Goal: Task Accomplishment & Management: Use online tool/utility

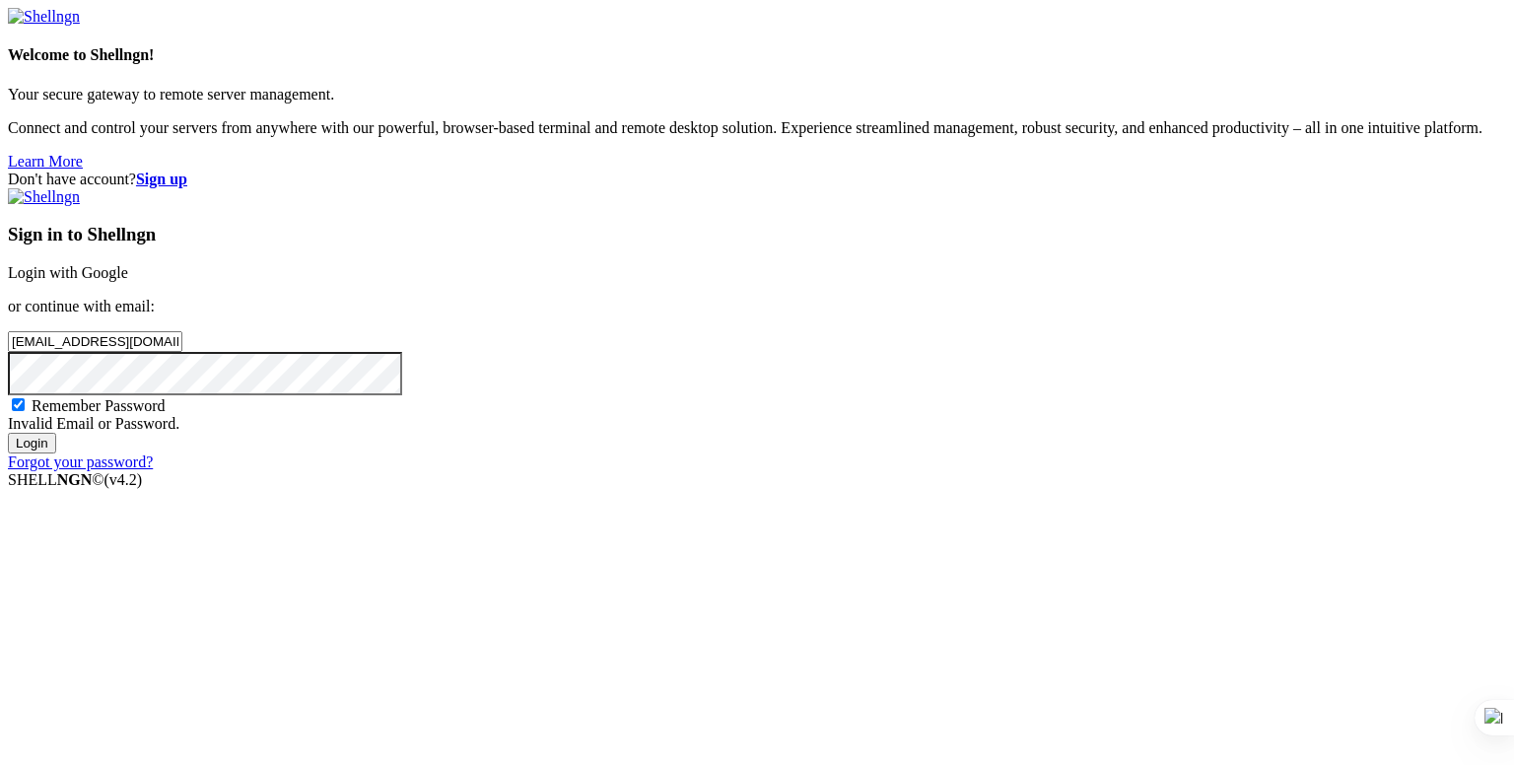
click at [128, 264] on link "Login with Google" at bounding box center [68, 272] width 120 height 17
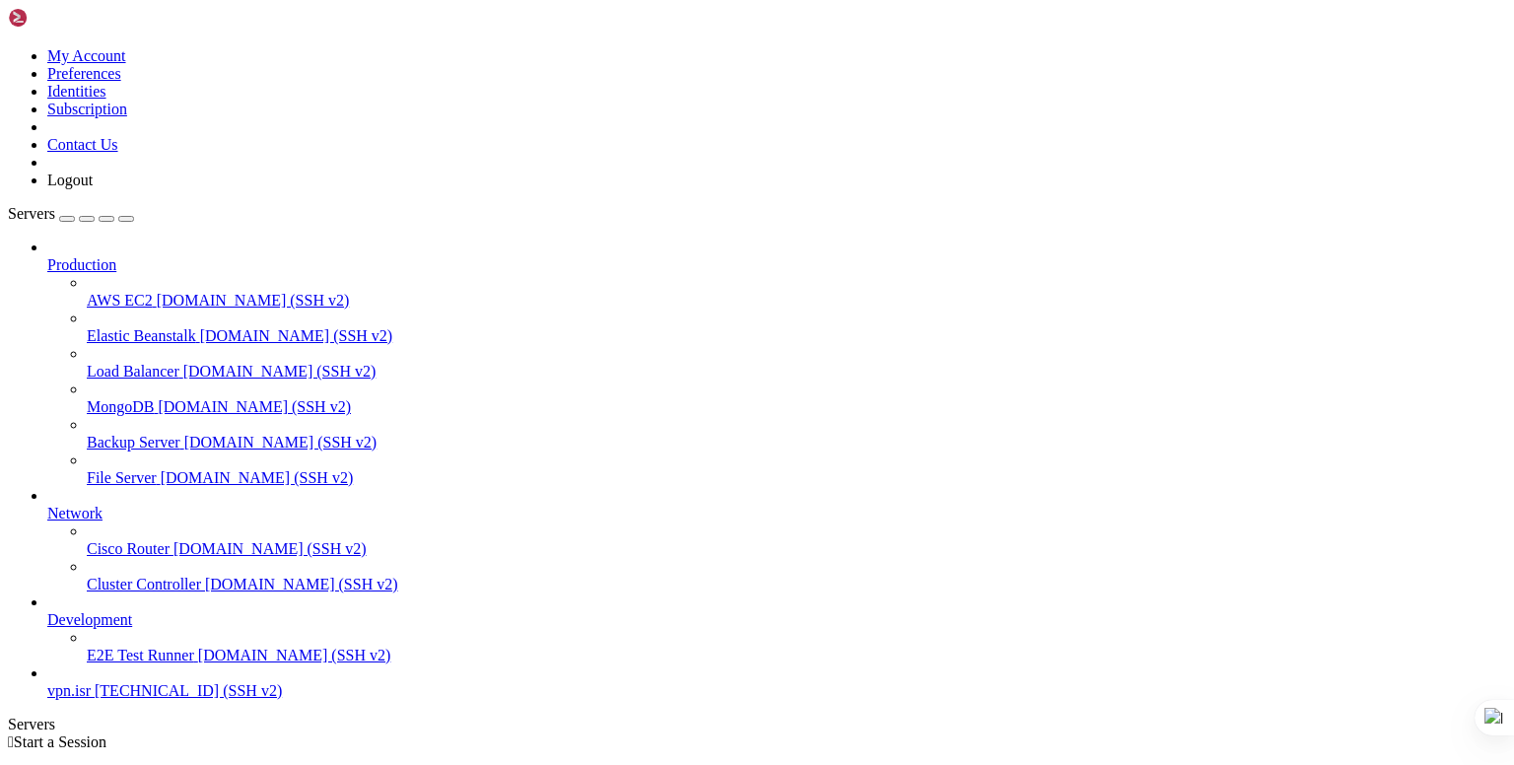
scroll to position [30, 0]
click at [166, 699] on span "[TECHNICAL_ID] (SSH v2)" at bounding box center [188, 690] width 187 height 17
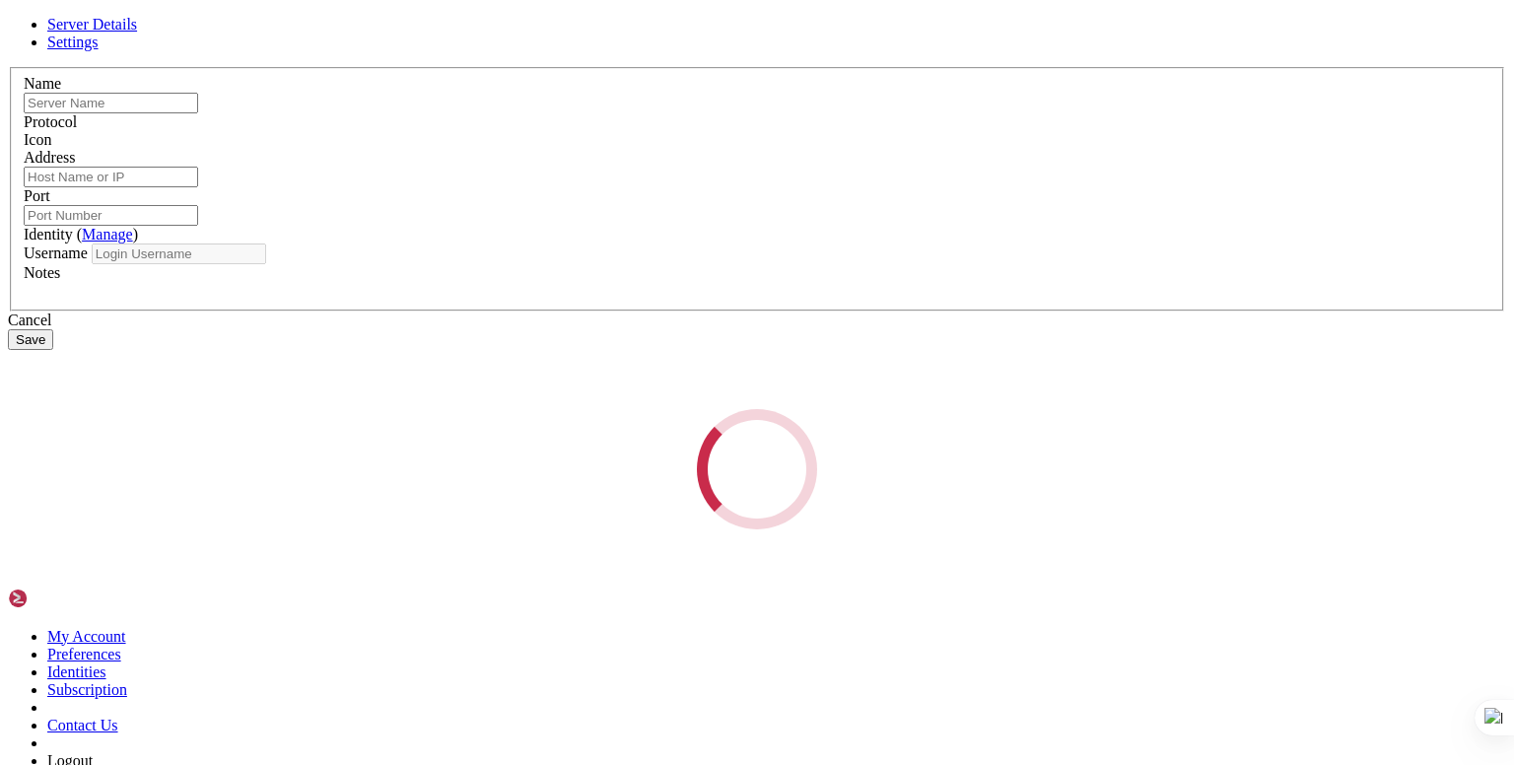
type input "vpn.isr"
type input "[TECHNICAL_ID]"
type input "22"
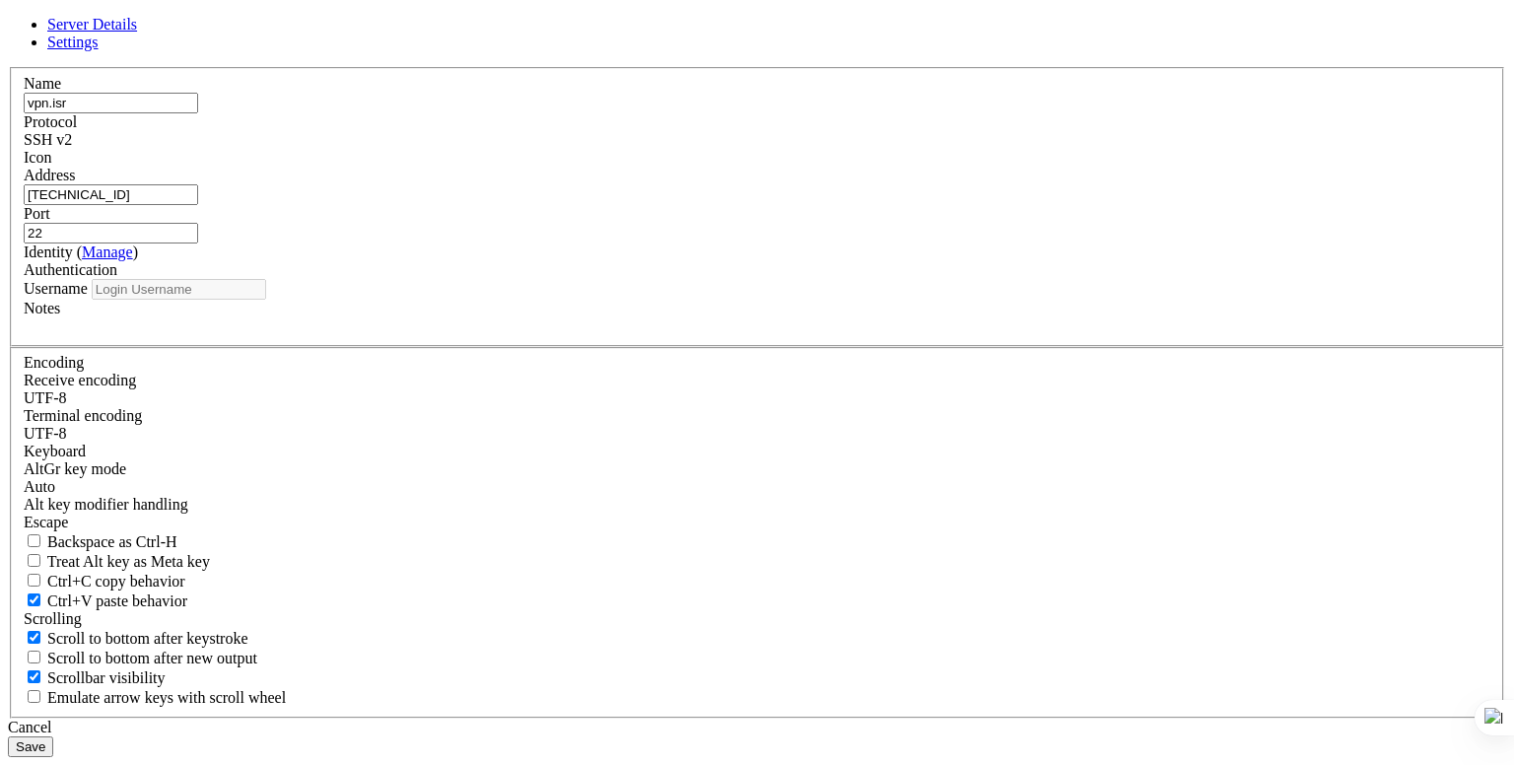
type input "root"
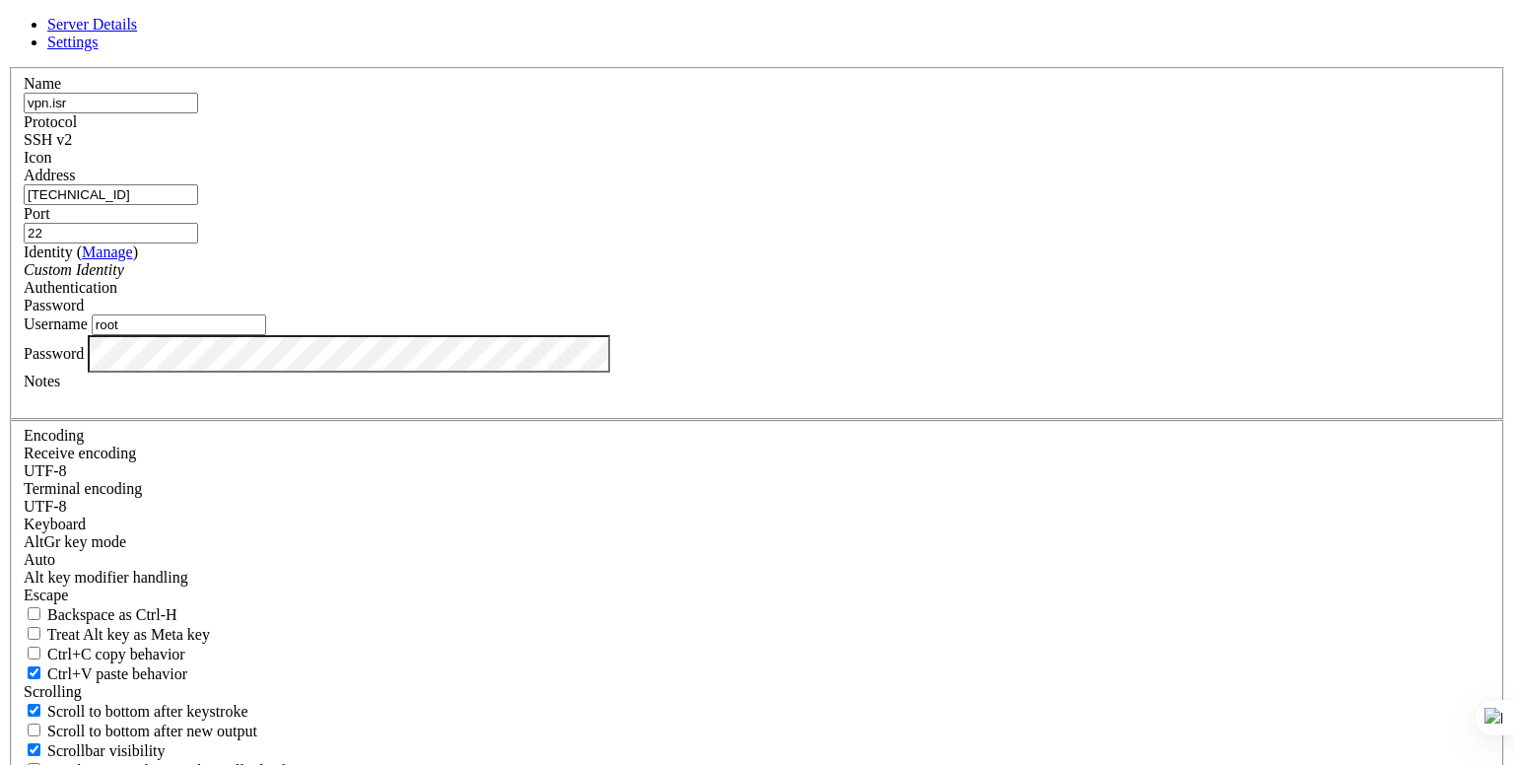
click at [300, 415] on div "Server Details Settings Name vpn.isr Protocol SSH v2 Icon" at bounding box center [757, 423] width 1499 height 814
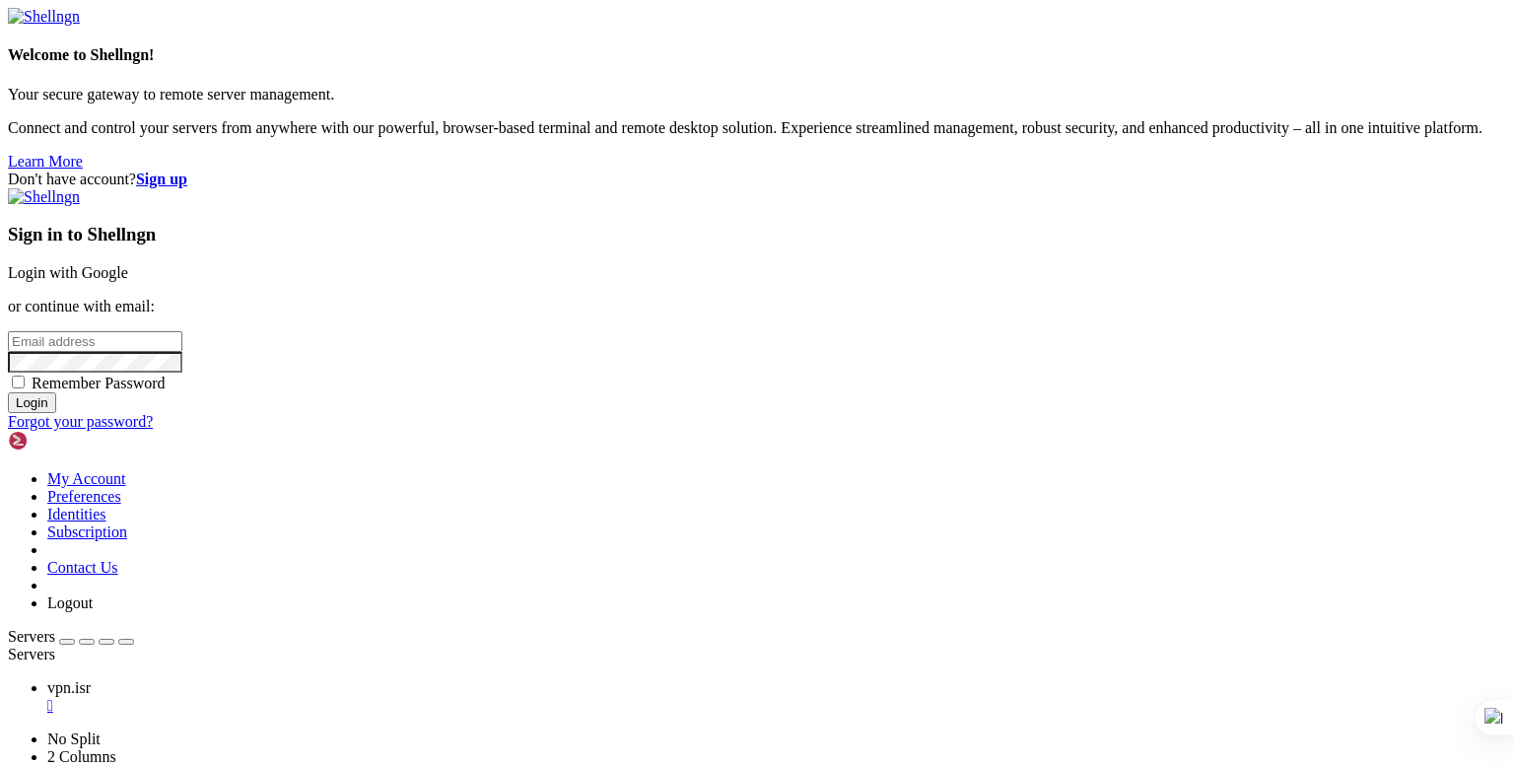
type input "root"
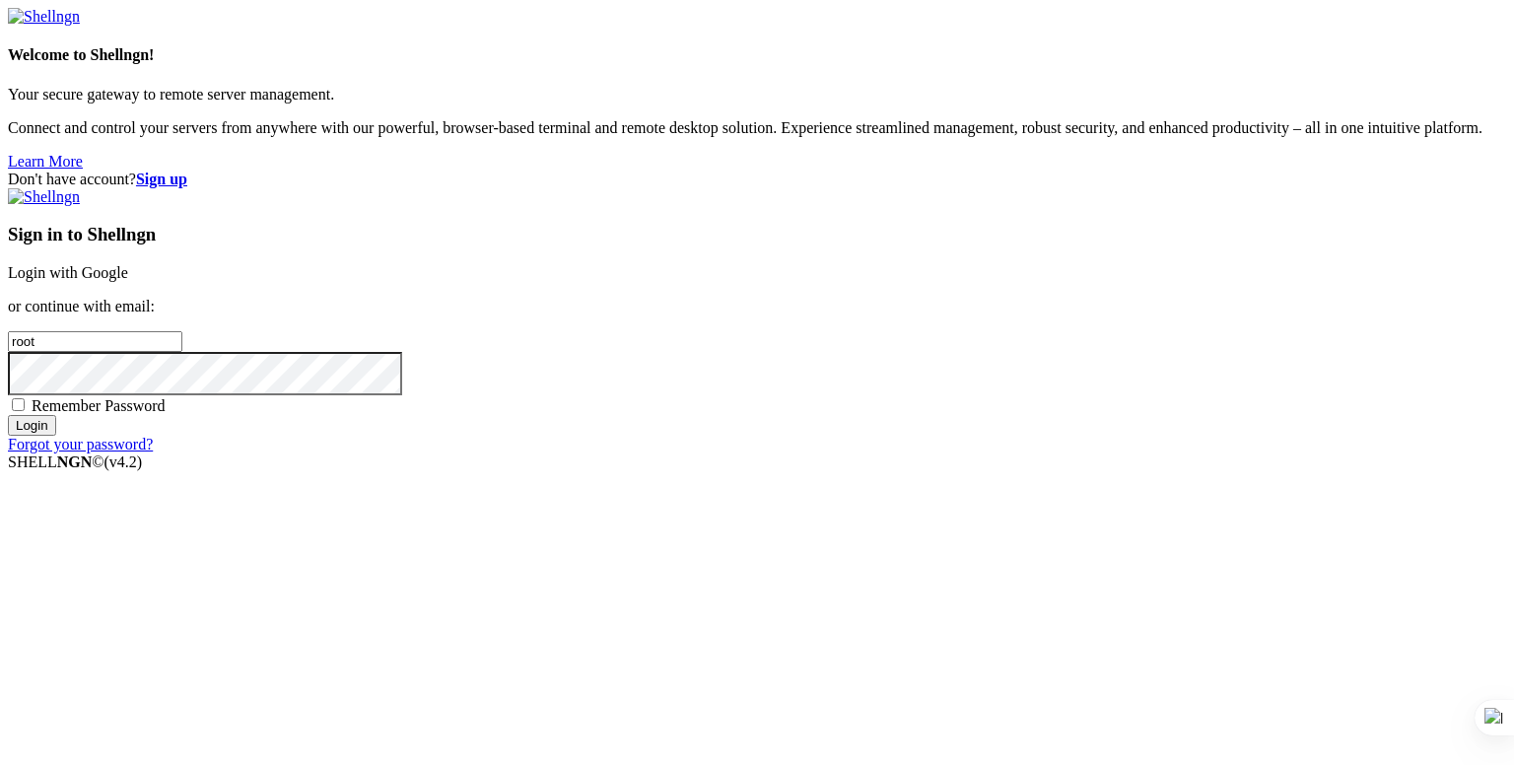
click at [128, 281] on link "Login with Google" at bounding box center [68, 272] width 120 height 17
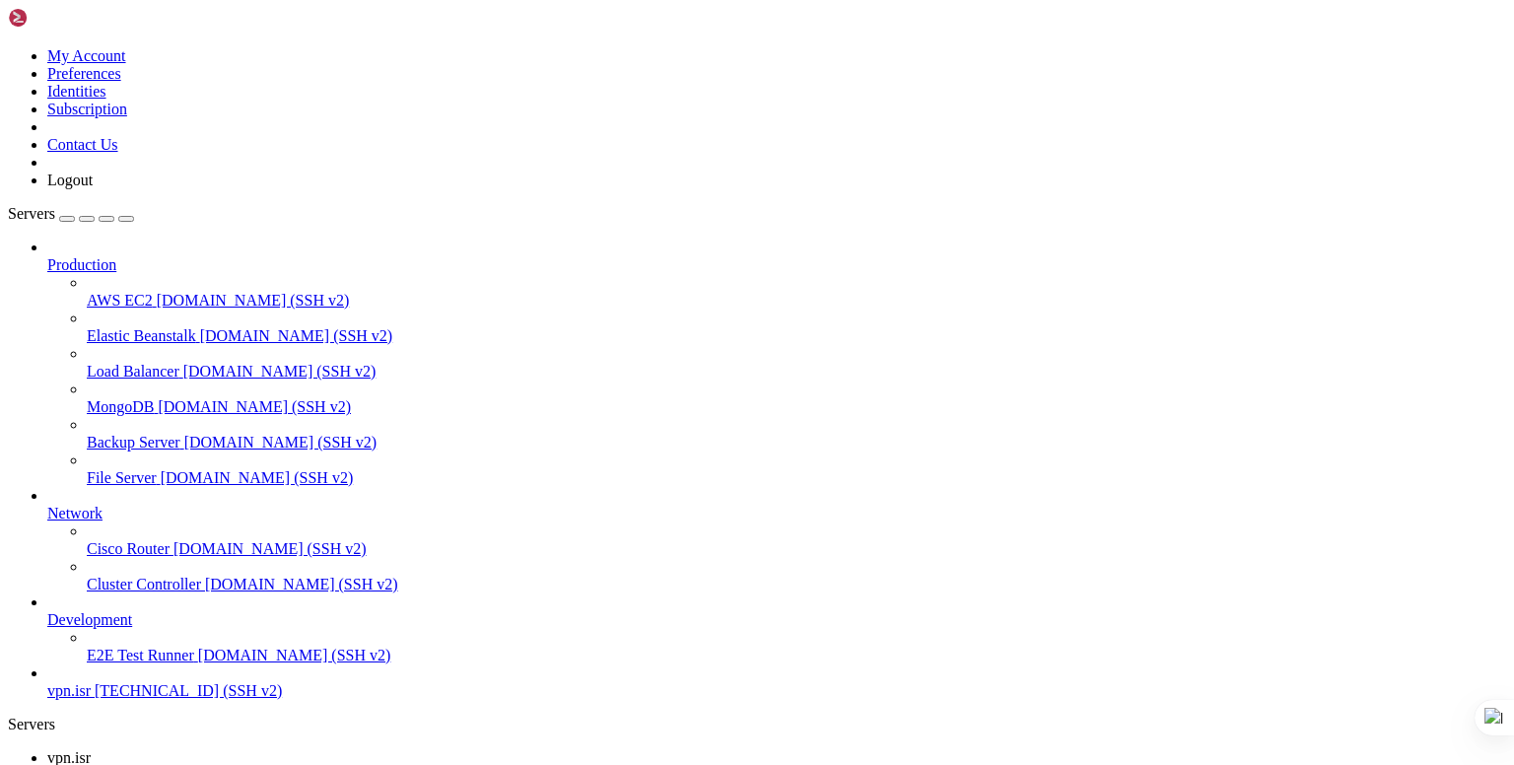
scroll to position [30, 0]
click at [337, 764] on div "" at bounding box center [776, 776] width 1459 height 18
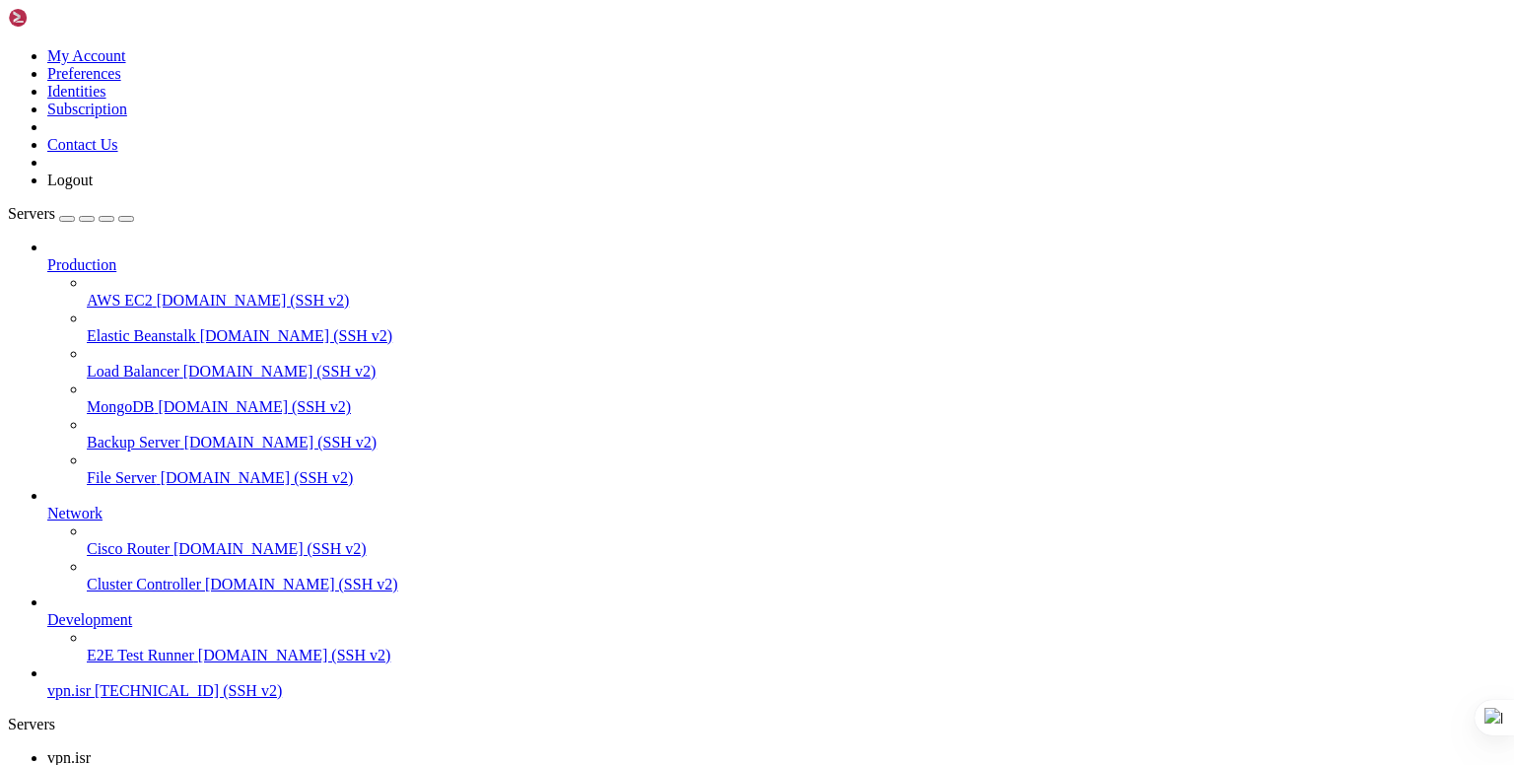
scroll to position [30, 0]
click at [91, 749] on span "vpn.isr" at bounding box center [68, 757] width 43 height 17
click at [339, 764] on div "" at bounding box center [776, 776] width 1459 height 18
click at [355, 764] on div "" at bounding box center [776, 776] width 1459 height 18
click at [47, 611] on icon at bounding box center [47, 611] width 0 height 0
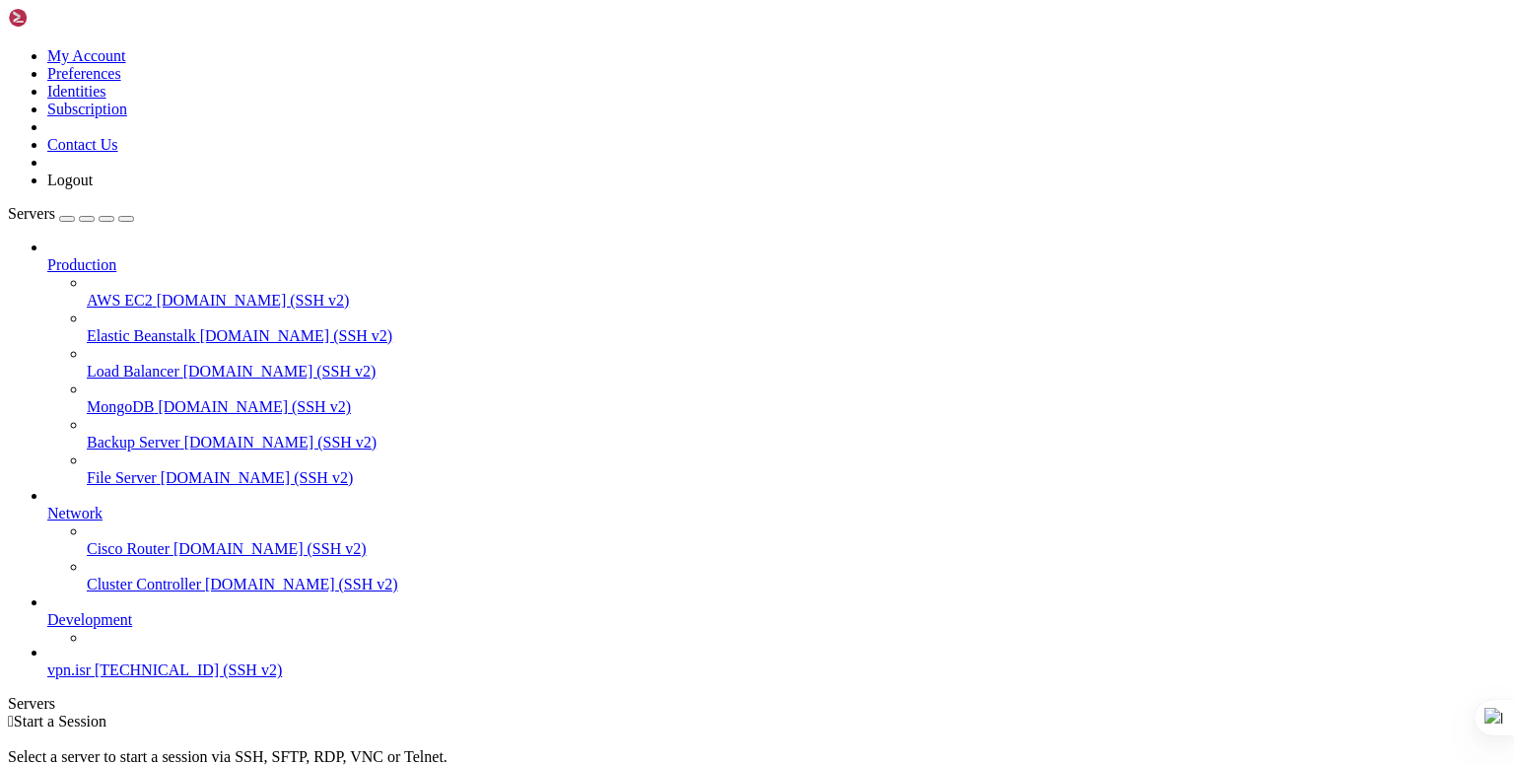
scroll to position [0, 0]
